Goal: Transaction & Acquisition: Purchase product/service

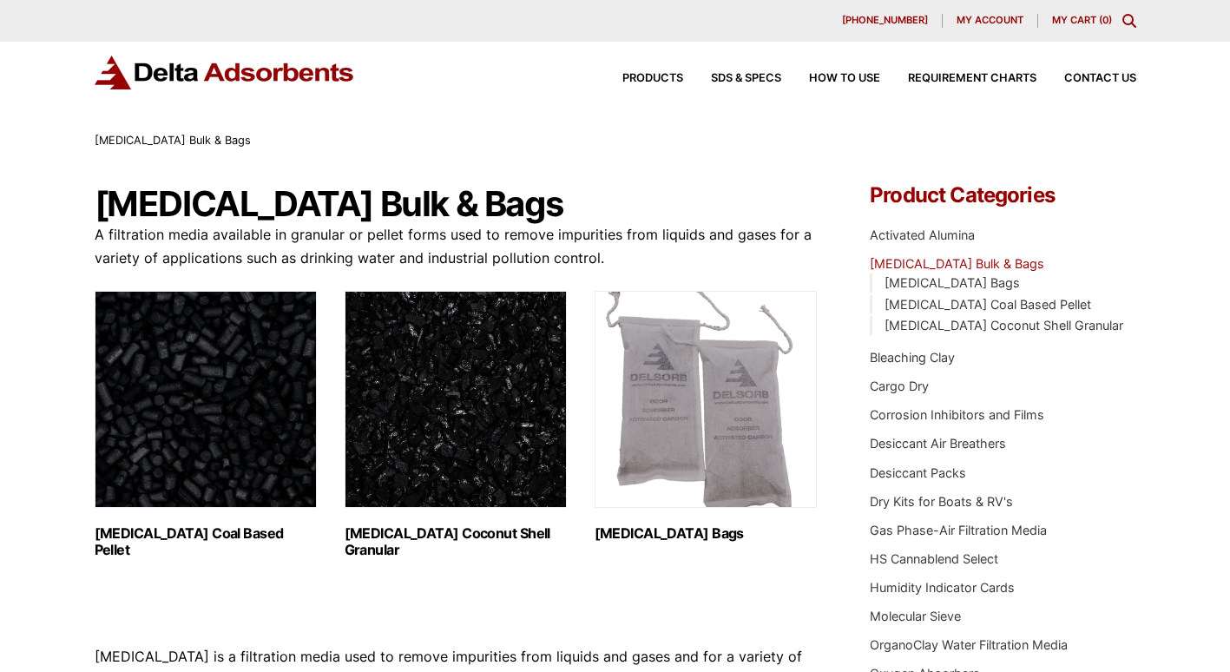
click at [226, 534] on h2 "Activated Carbon Coal Based Pellet (1)" at bounding box center [206, 541] width 222 height 33
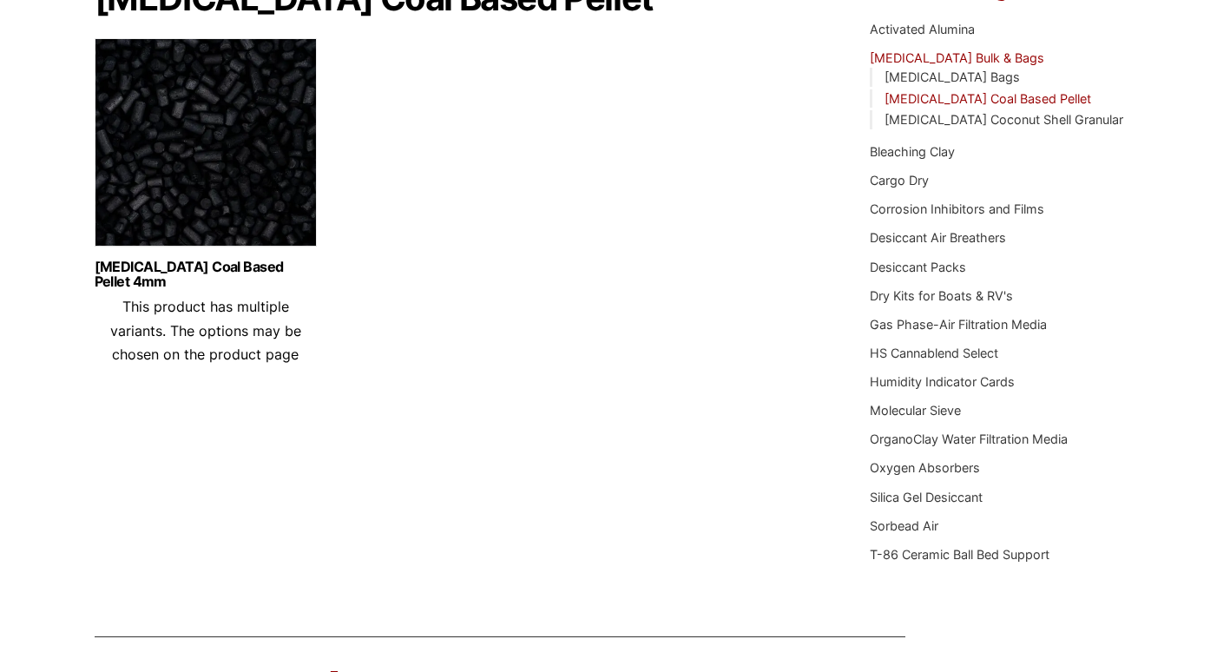
scroll to position [92, 0]
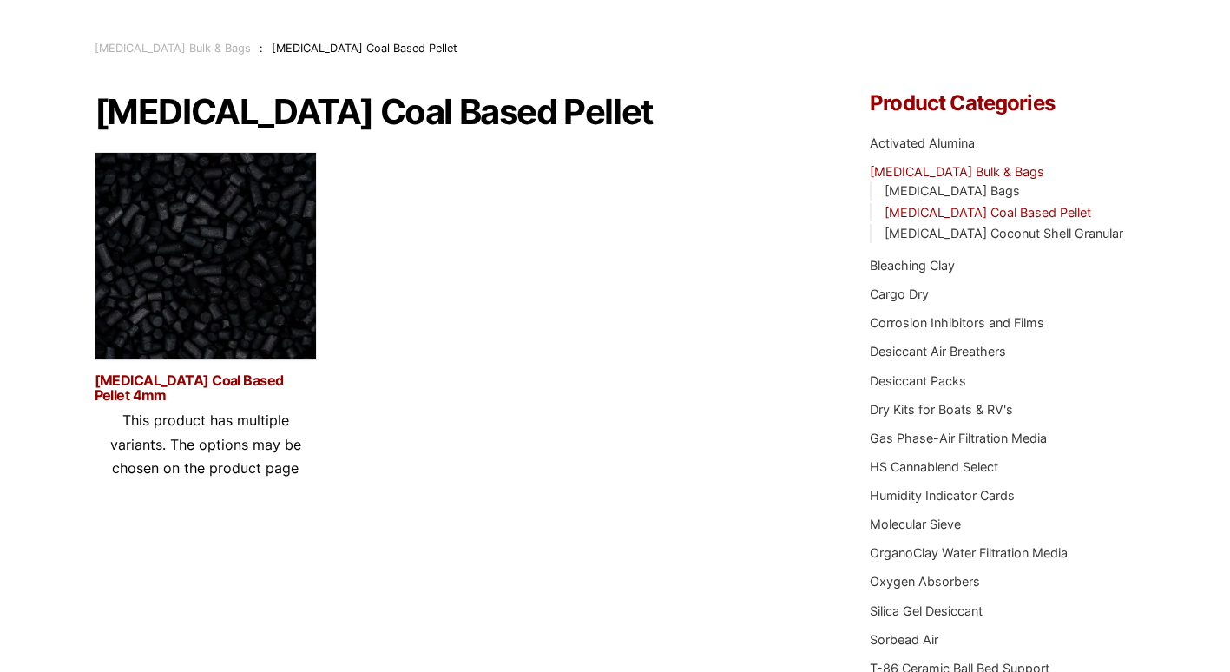
click at [209, 376] on link "Activated Carbon Coal Based Pellet 4mm" at bounding box center [206, 388] width 222 height 30
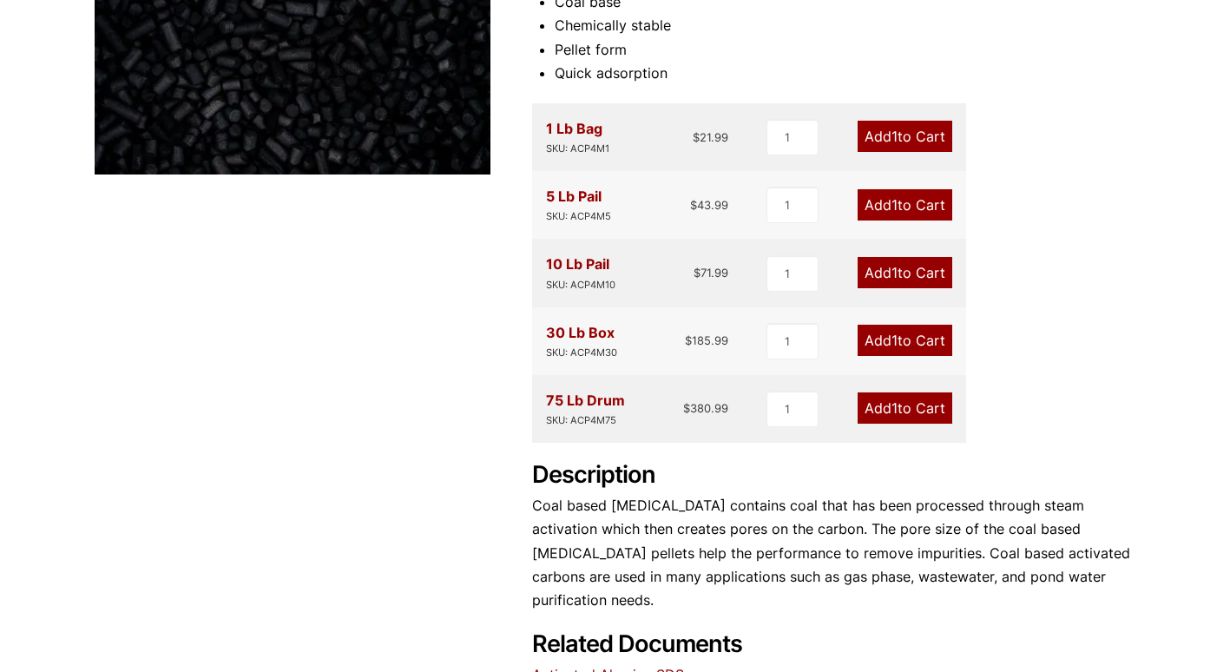
scroll to position [259, 0]
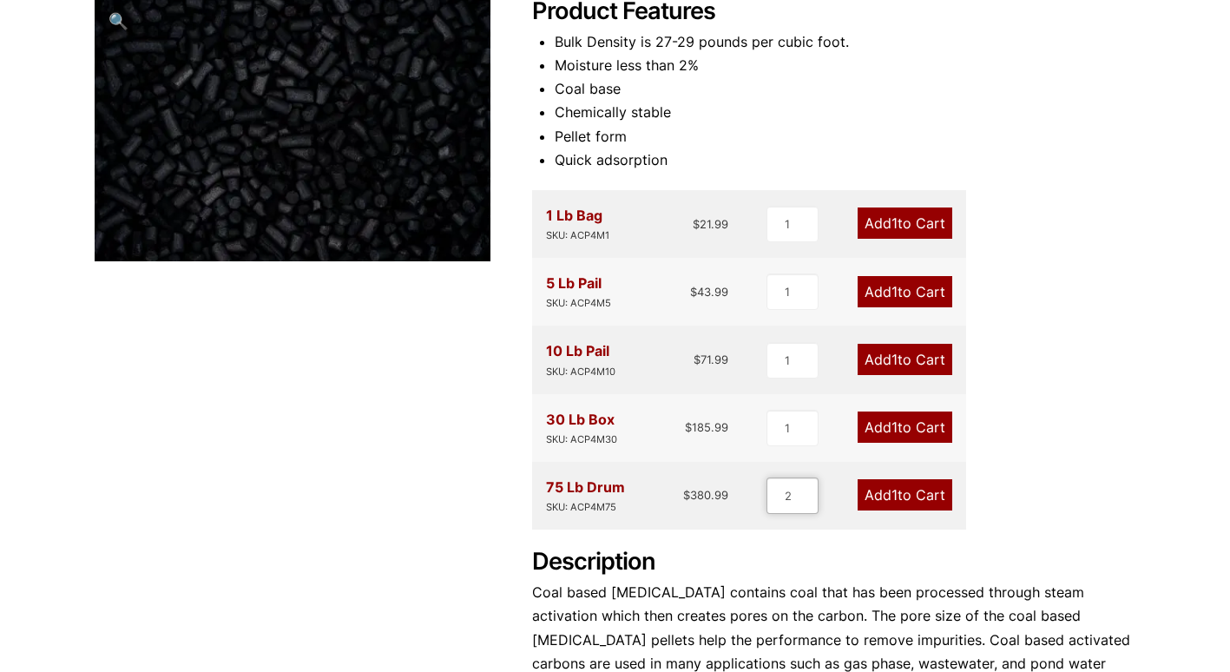
click at [808, 490] on input "2" at bounding box center [792, 495] width 52 height 36
type input "3"
click at [808, 490] on input "3" at bounding box center [792, 495] width 52 height 36
click at [897, 502] on link "Add 3 to Cart" at bounding box center [903, 494] width 97 height 31
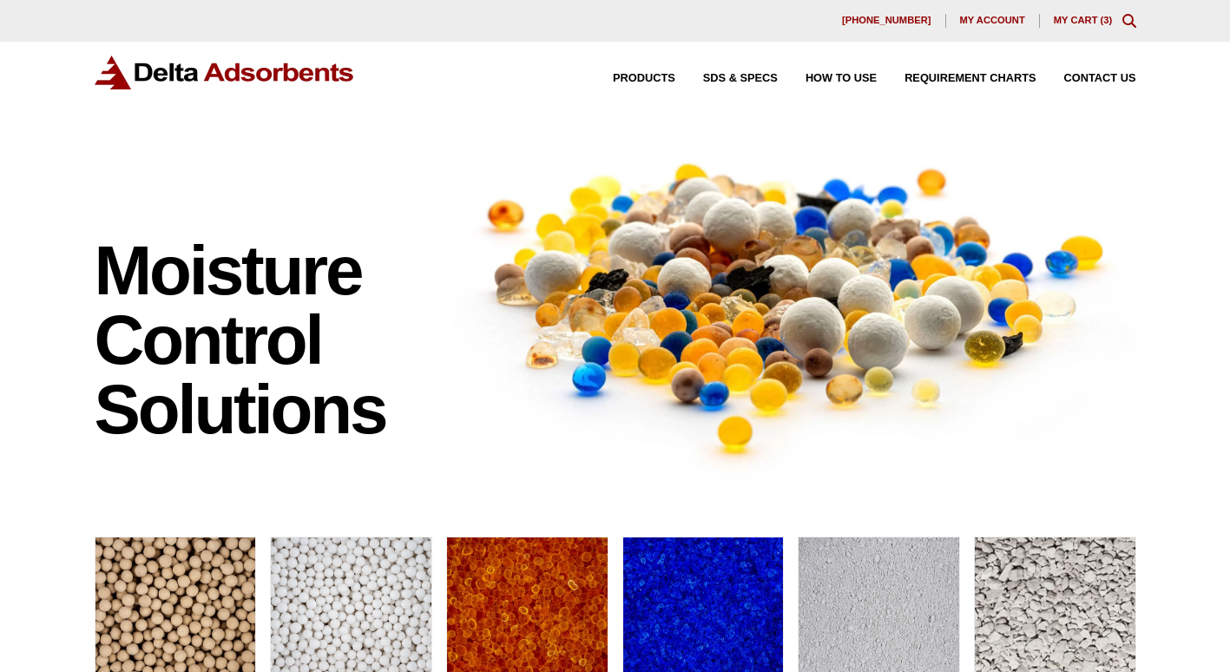
click at [1068, 19] on link "My Cart ( 3 )" at bounding box center [1083, 20] width 59 height 10
